Goal: Register for event/course

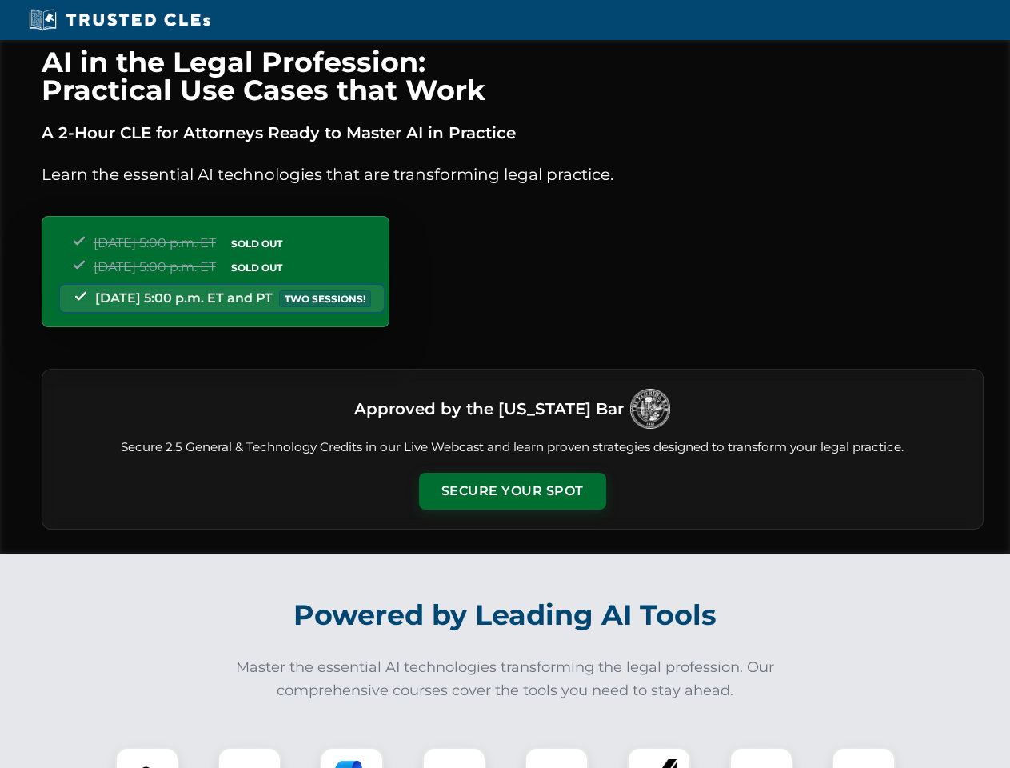
click at [512, 491] on button "Secure Your Spot" at bounding box center [512, 491] width 187 height 37
click at [147, 757] on img at bounding box center [147, 779] width 46 height 46
click at [249, 757] on div at bounding box center [249, 779] width 64 height 64
